Goal: Find contact information: Obtain details needed to contact an individual or organization

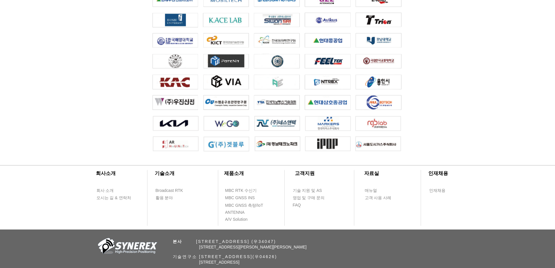
scroll to position [1291, 0]
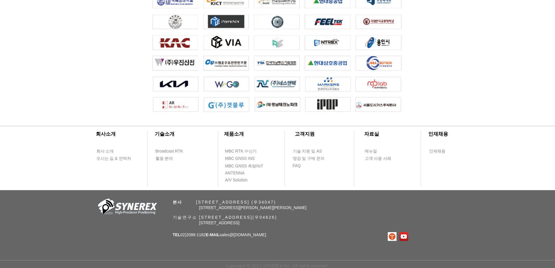
drag, startPoint x: 182, startPoint y: 235, endPoint x: 206, endPoint y: 233, distance: 24.2
click at [206, 233] on span "TEL 02)[PHONE_NUMBER] E-MAIL sales @[DOMAIN_NAME]" at bounding box center [219, 234] width 93 height 5
copy span "02)2088-1182"
click at [324, 235] on div "​회사소개 ​기술소개 회사 소개 Broadcast RTK 오시는 길 & 연락처 활용 분야 ​제품소개 ​고객지원 ​자료실 ​인재채용 MBC RT…" at bounding box center [277, 191] width 555 height 152
drag, startPoint x: 173, startPoint y: 216, endPoint x: 311, endPoint y: 216, distance: 138.3
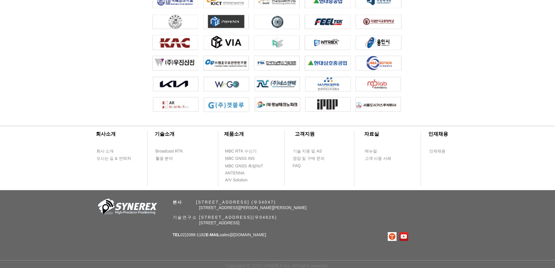
click at [277, 216] on span "기술연구소 [STREET_ADDRESS](우04626)" at bounding box center [225, 217] width 105 height 5
copy span "기술연구소 [STREET_ADDRESS]"
click at [99, 158] on span "오시는 길 & 연락처" at bounding box center [113, 158] width 35 height 6
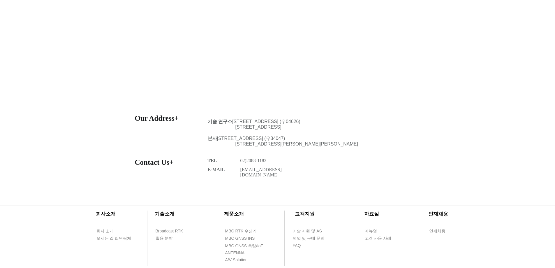
scroll to position [175, 0]
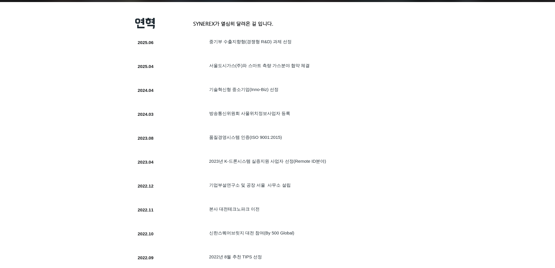
scroll to position [1291, 0]
